Goal: Task Accomplishment & Management: Manage account settings

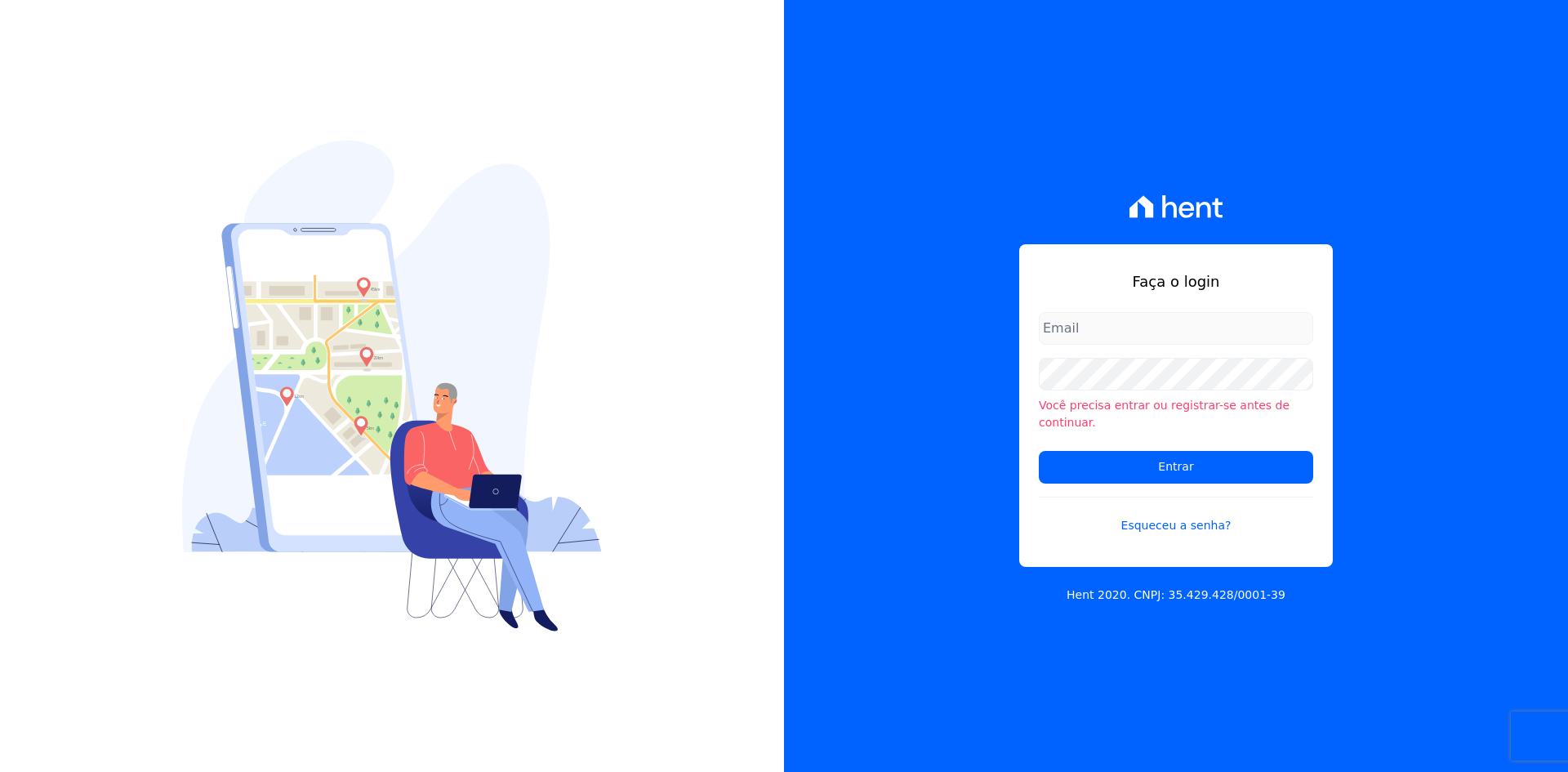
type input "[PERSON_NAME][EMAIL_ADDRESS][DOMAIN_NAME]"
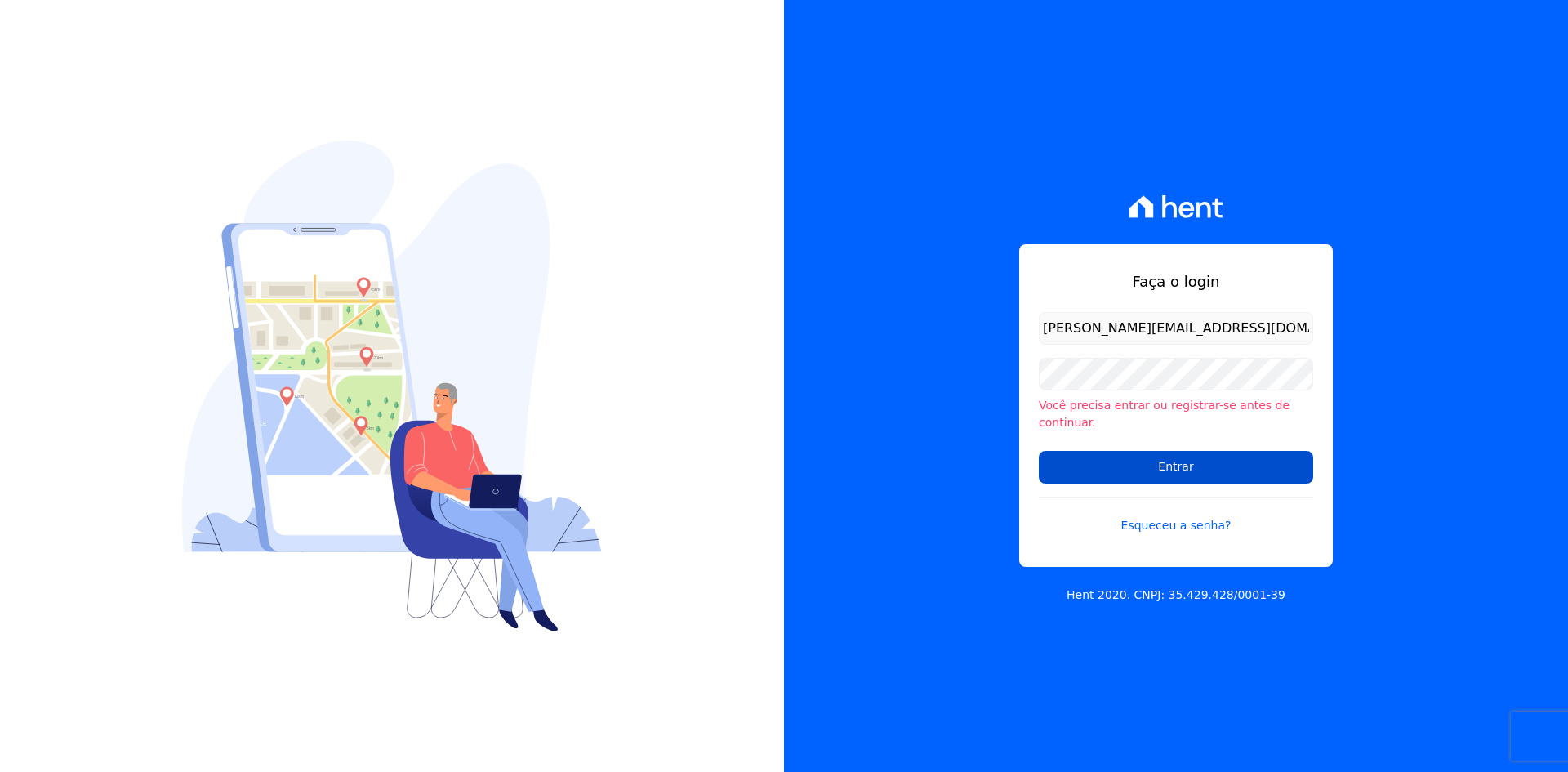
click at [1165, 455] on input "Entrar" at bounding box center [1176, 467] width 274 height 33
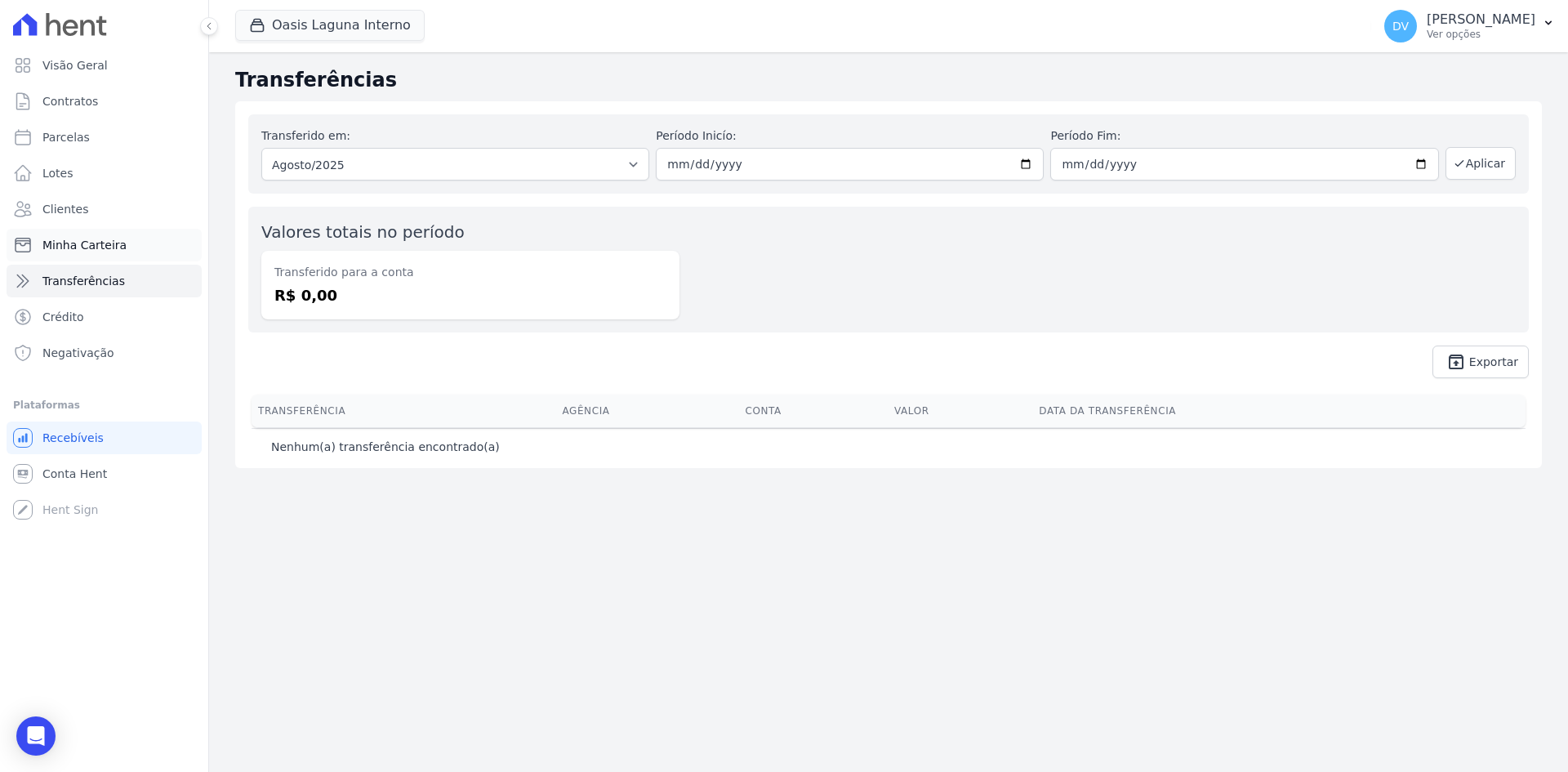
click at [103, 241] on span "Minha Carteira" at bounding box center [84, 244] width 84 height 16
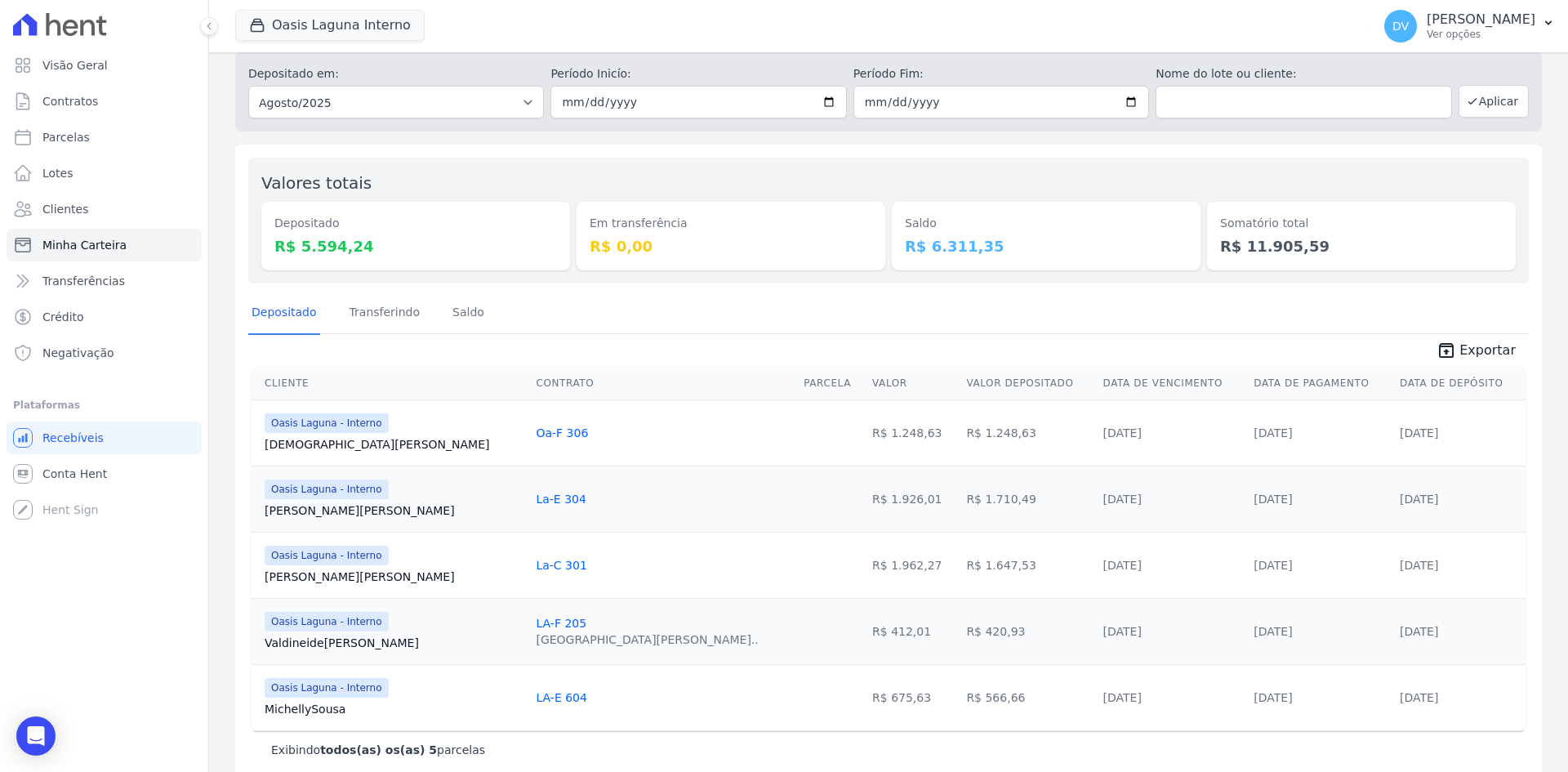
scroll to position [74, 0]
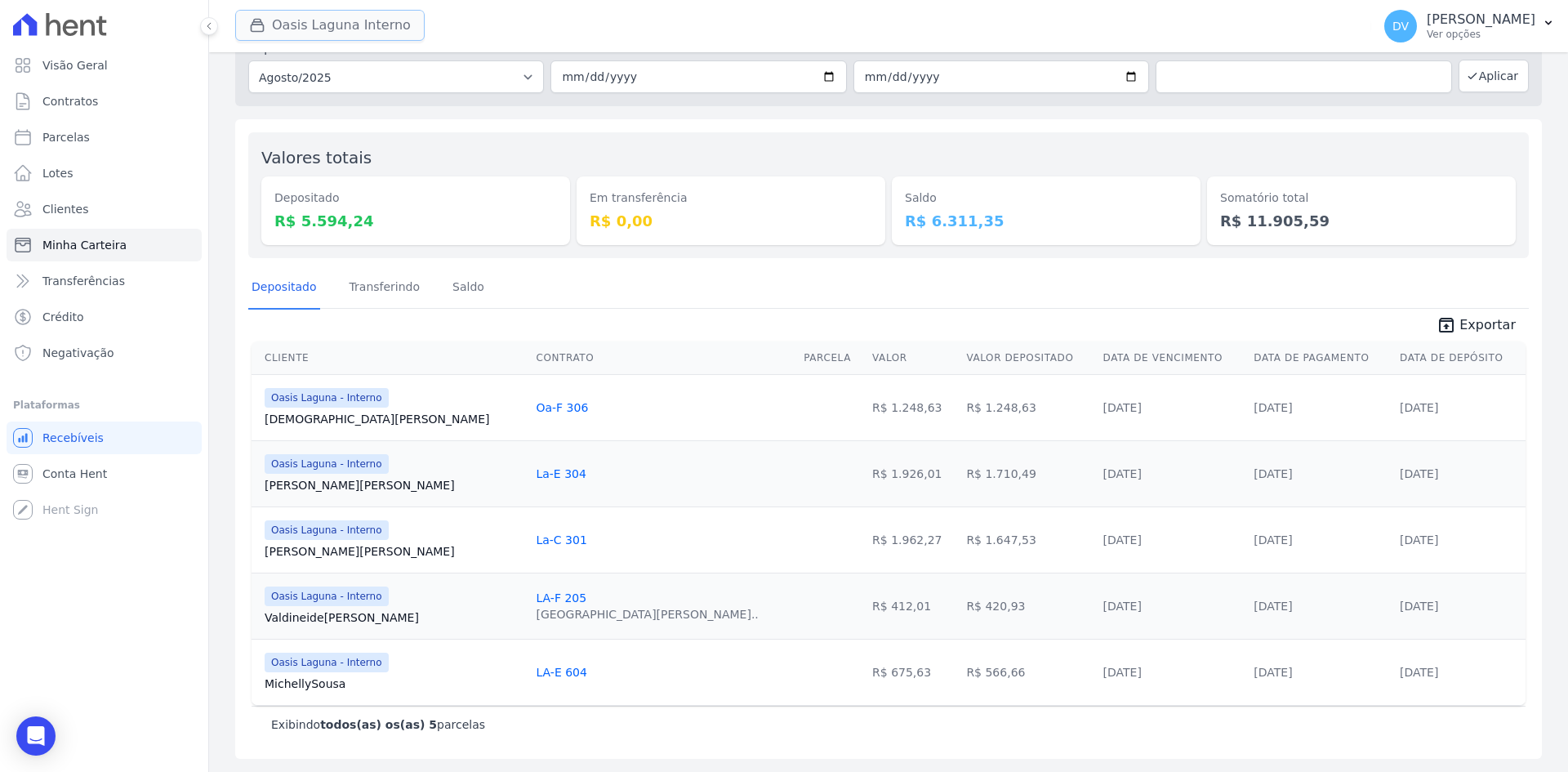
click at [302, 26] on button "Oasis Laguna Interno" at bounding box center [330, 25] width 189 height 31
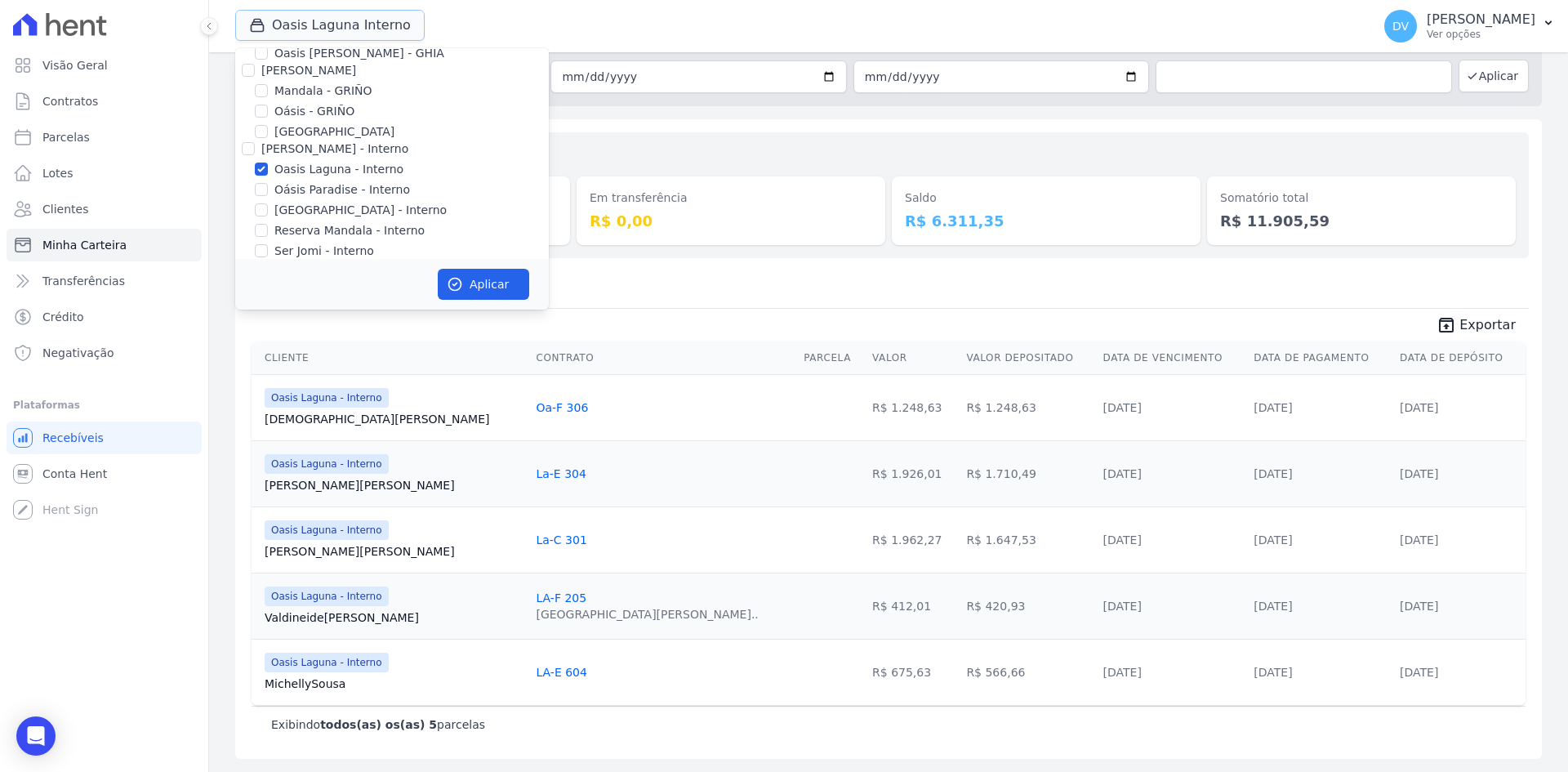
scroll to position [129, 0]
click at [262, 95] on input "Oasis Laguna - Interno" at bounding box center [261, 97] width 14 height 14
checkbox input "false"
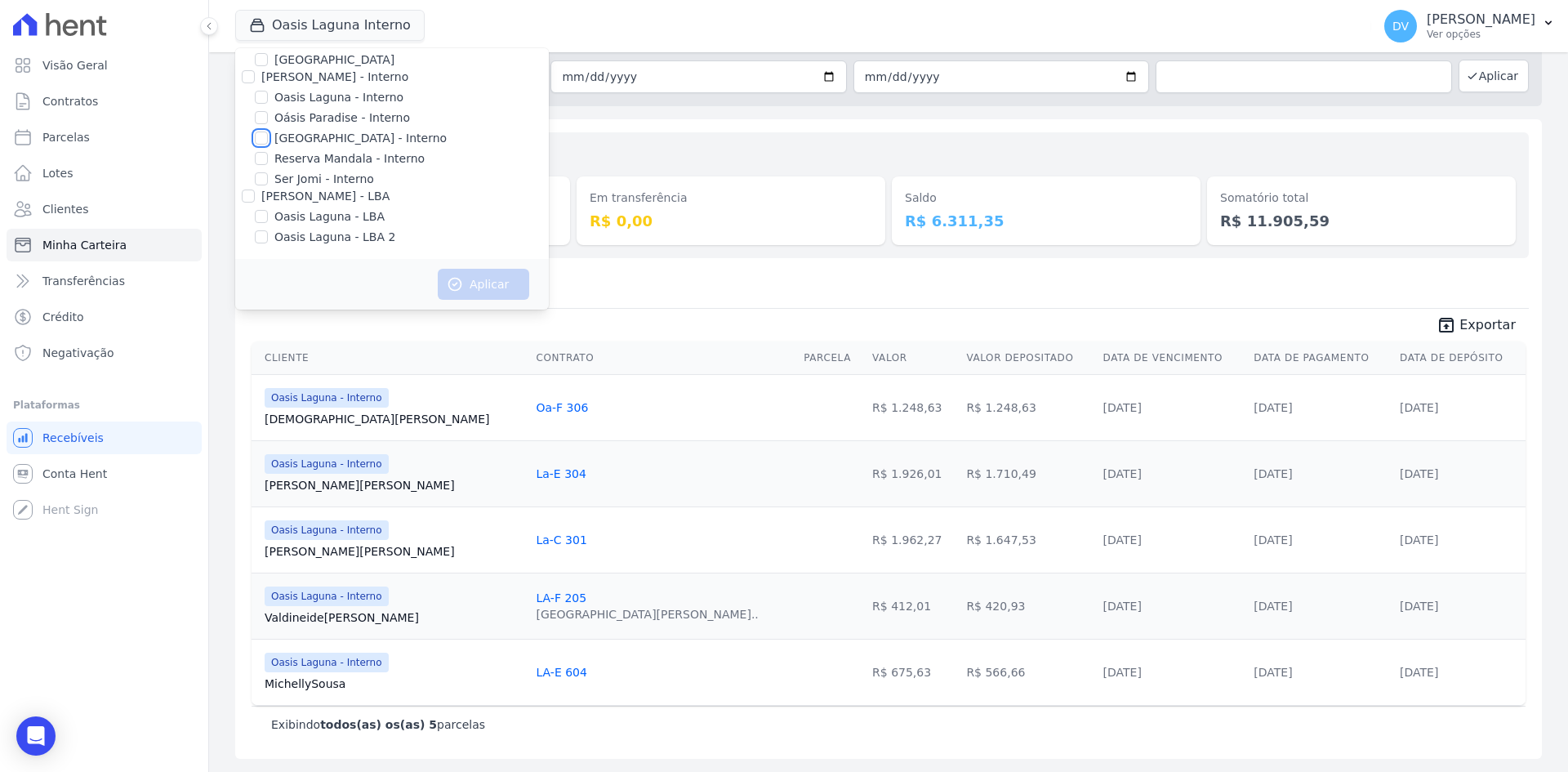
click at [260, 136] on input "[GEOGRAPHIC_DATA] - Interno" at bounding box center [261, 138] width 14 height 14
checkbox input "true"
click at [468, 282] on button "Aplicar" at bounding box center [483, 284] width 92 height 31
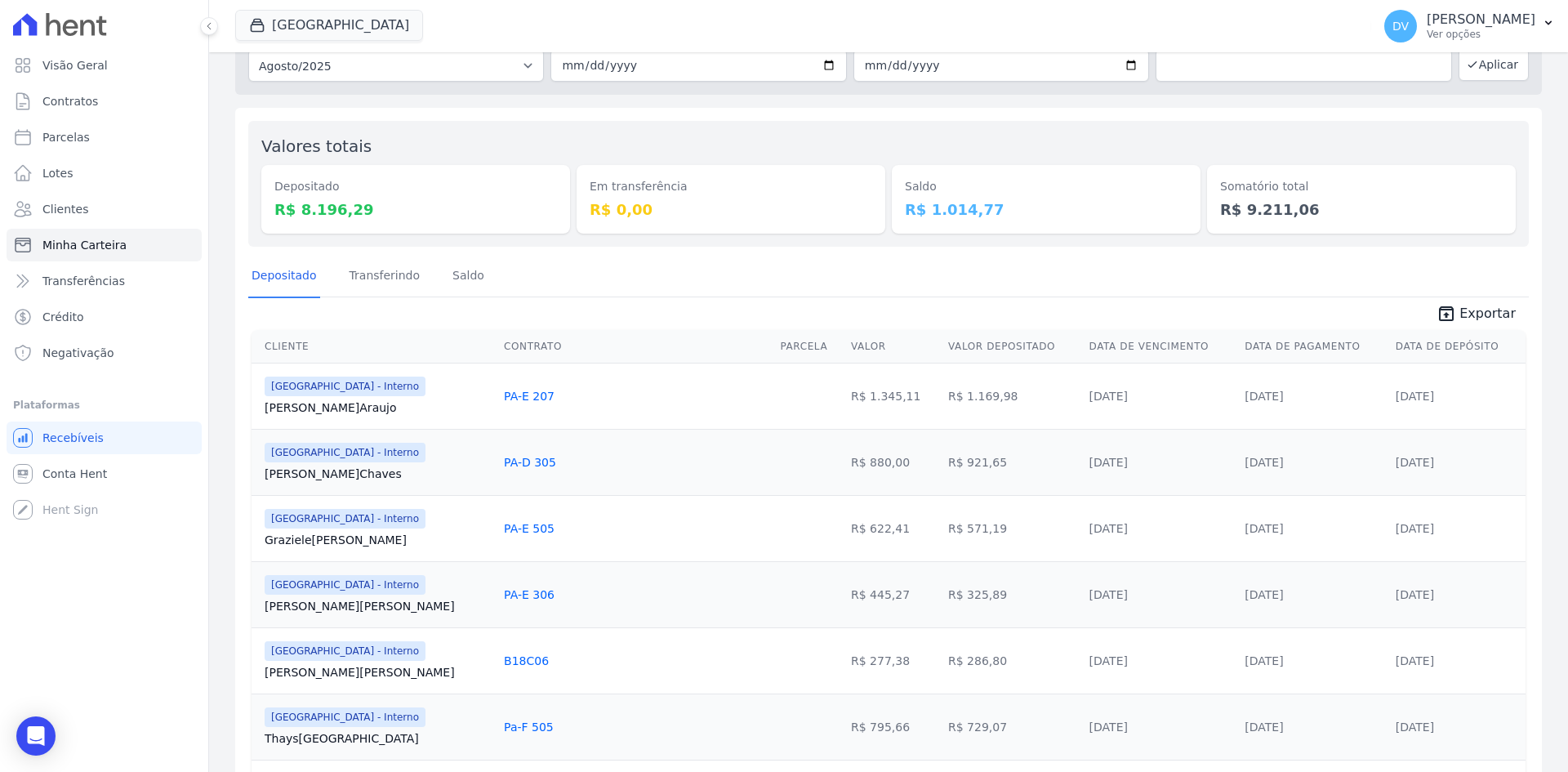
scroll to position [0, 0]
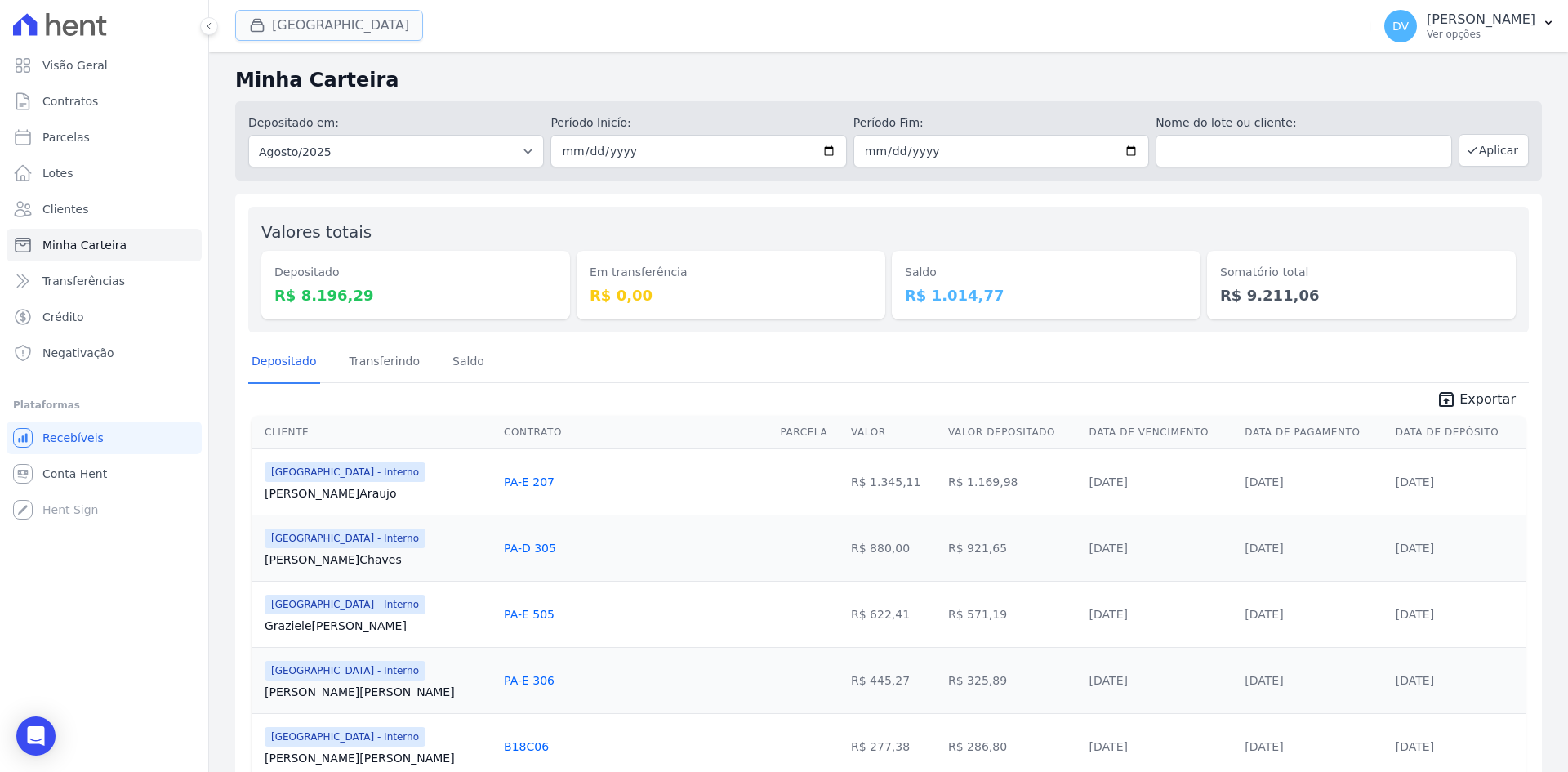
click at [316, 19] on button "[GEOGRAPHIC_DATA]" at bounding box center [329, 25] width 188 height 31
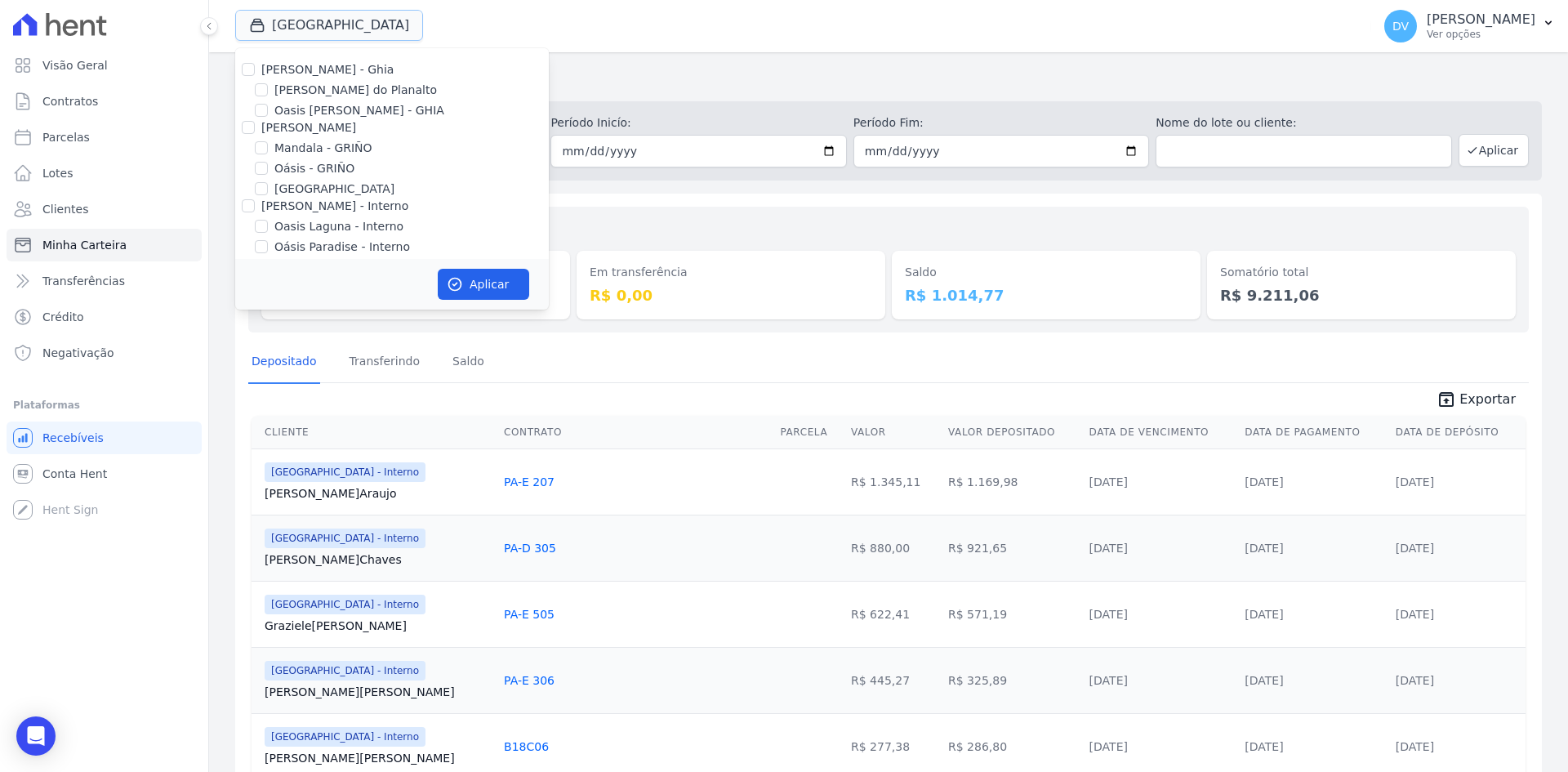
scroll to position [82, 0]
click at [261, 184] on input "[GEOGRAPHIC_DATA] - Interno" at bounding box center [261, 185] width 14 height 14
checkbox input "false"
click at [264, 203] on input "Reserva Mandala - Interno" at bounding box center [261, 207] width 14 height 14
checkbox input "true"
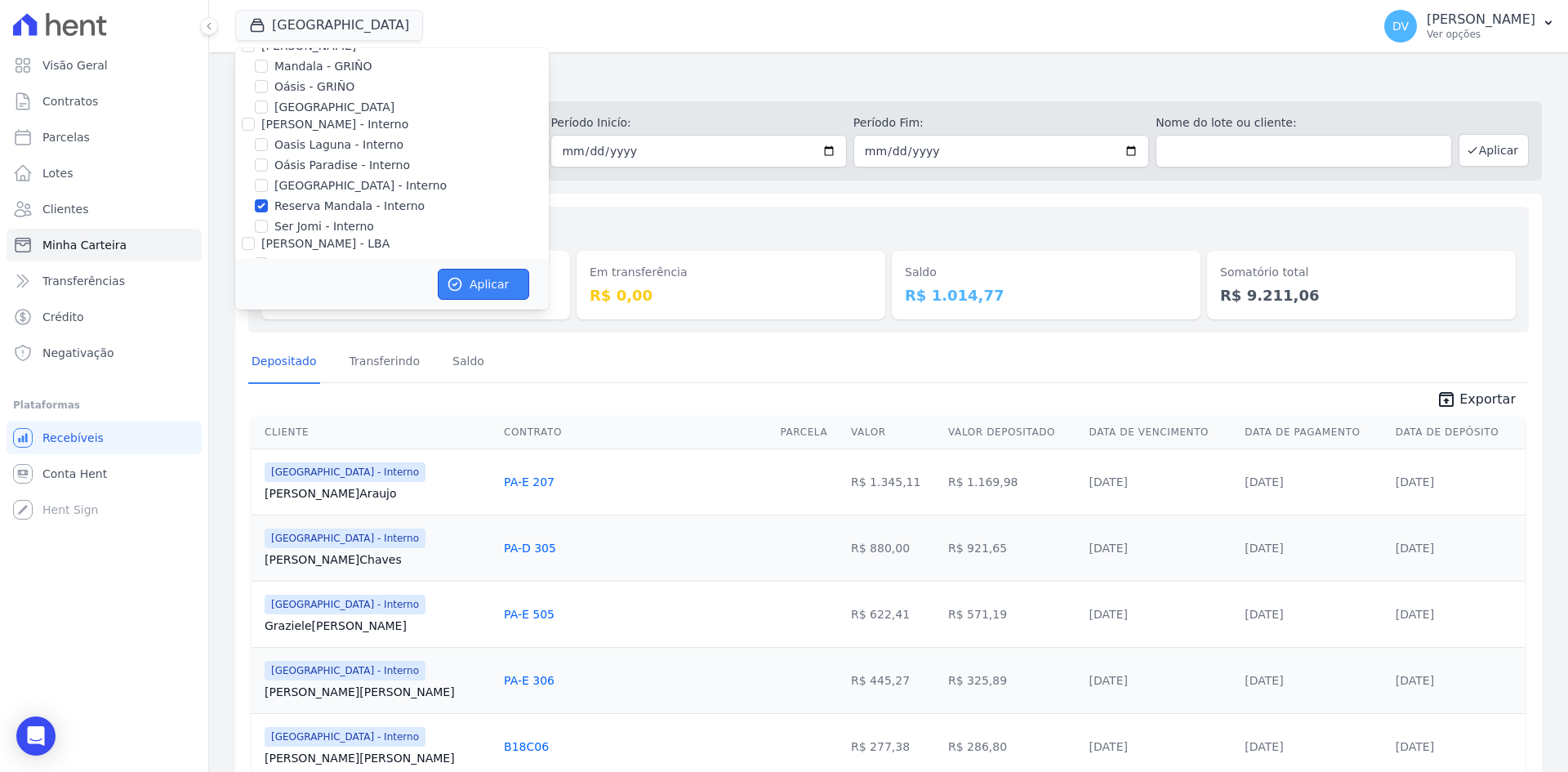
click at [475, 285] on button "Aplicar" at bounding box center [483, 284] width 92 height 31
